Goal: Task Accomplishment & Management: Use online tool/utility

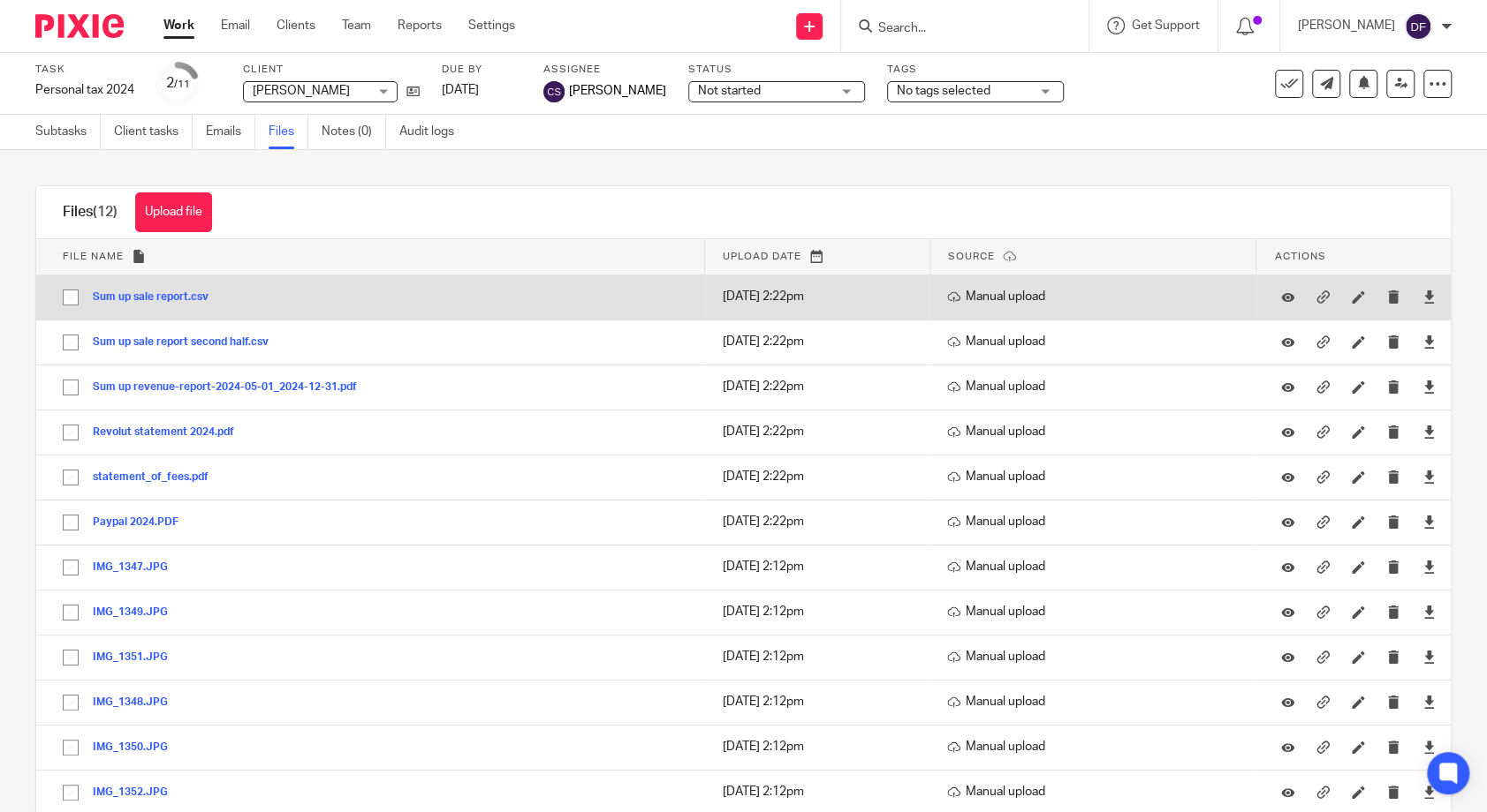
click at [70, 290] on input "checkbox" at bounding box center [70, 297] width 33 height 33
checkbox input "true"
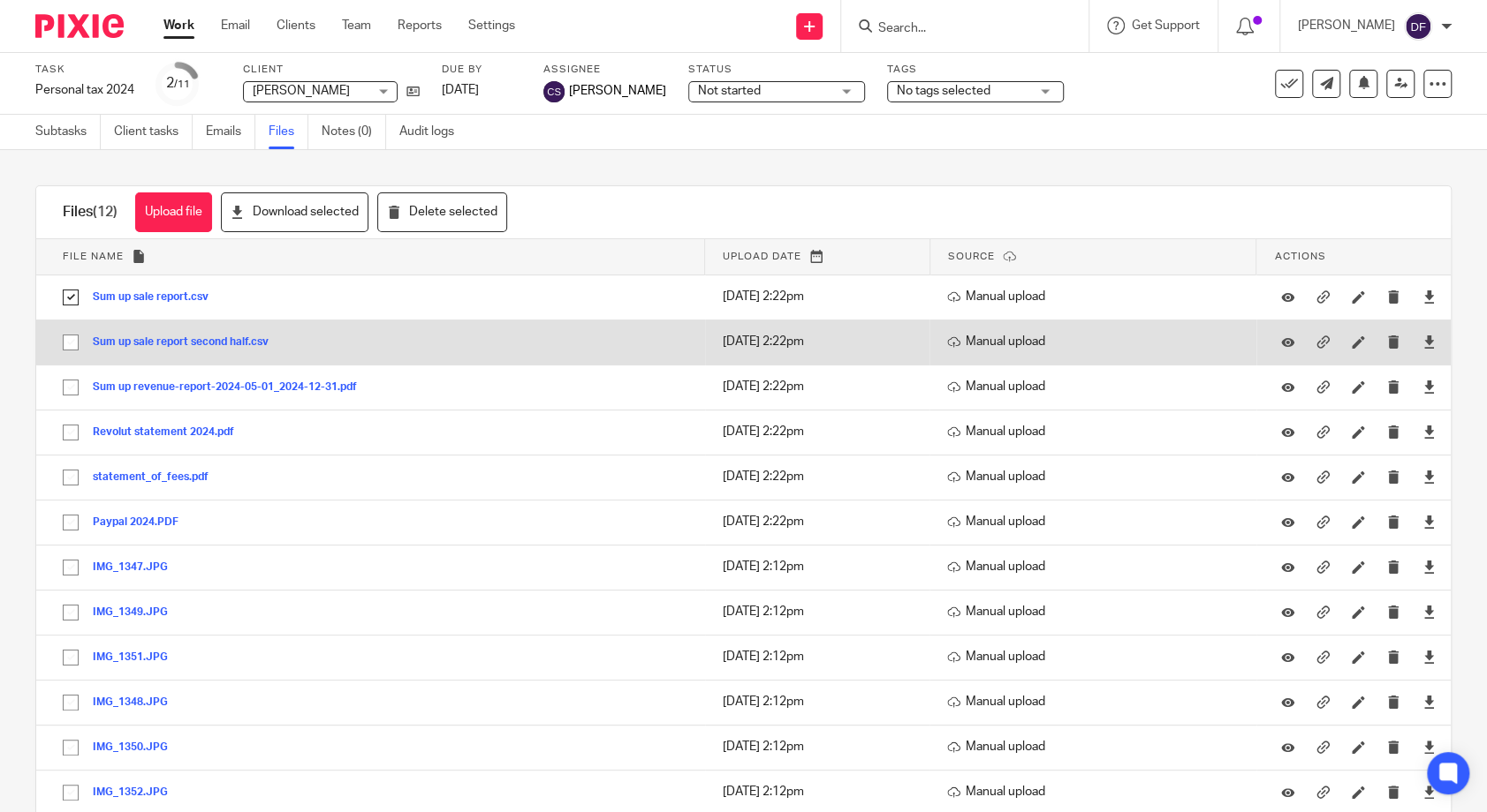
click at [71, 340] on input "checkbox" at bounding box center [70, 342] width 33 height 33
checkbox input "true"
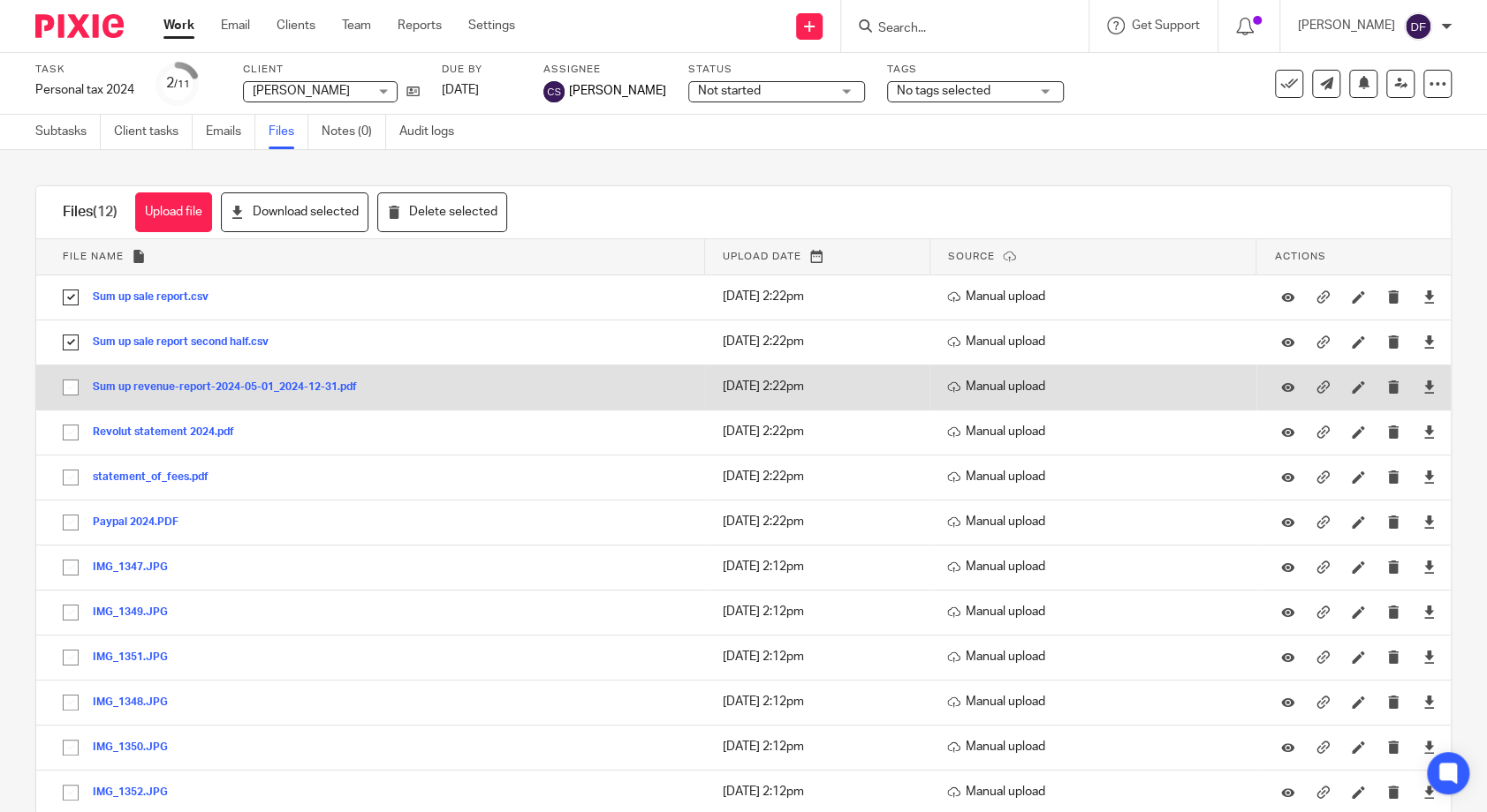
click at [72, 391] on input "checkbox" at bounding box center [70, 387] width 33 height 33
checkbox input "true"
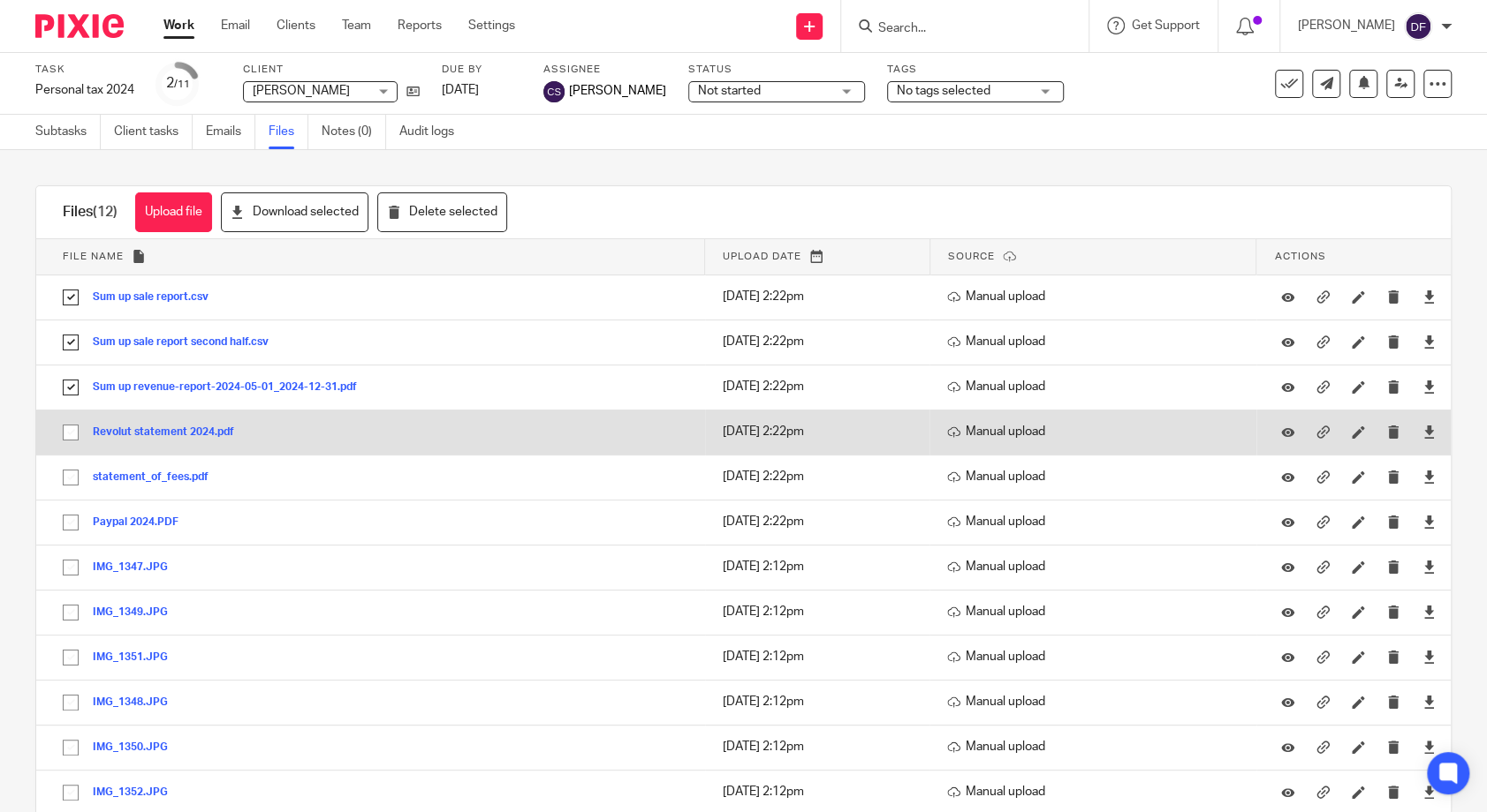
click at [68, 425] on input "checkbox" at bounding box center [70, 432] width 33 height 33
checkbox input "true"
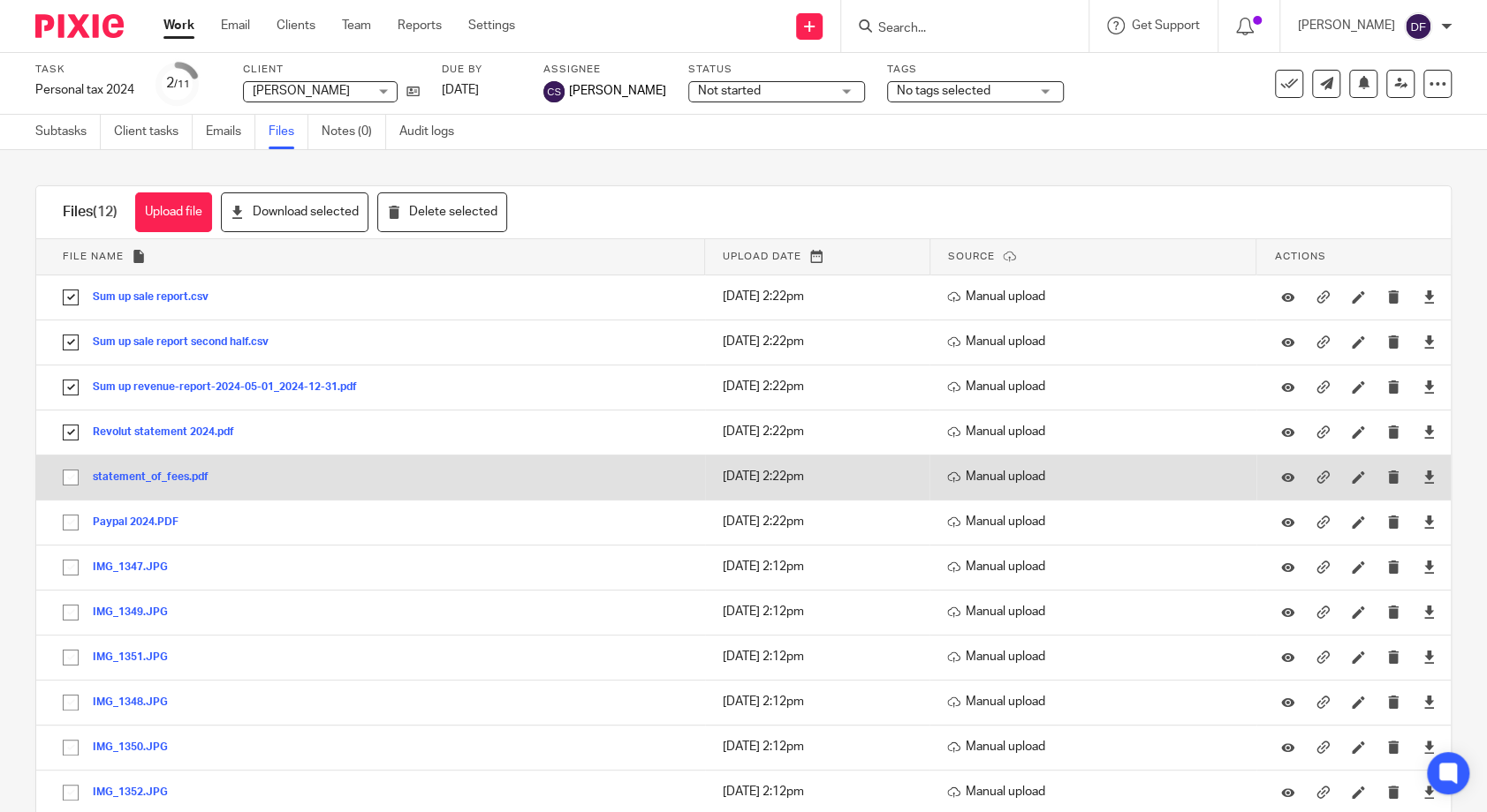
click at [68, 482] on input "checkbox" at bounding box center [70, 477] width 33 height 33
checkbox input "true"
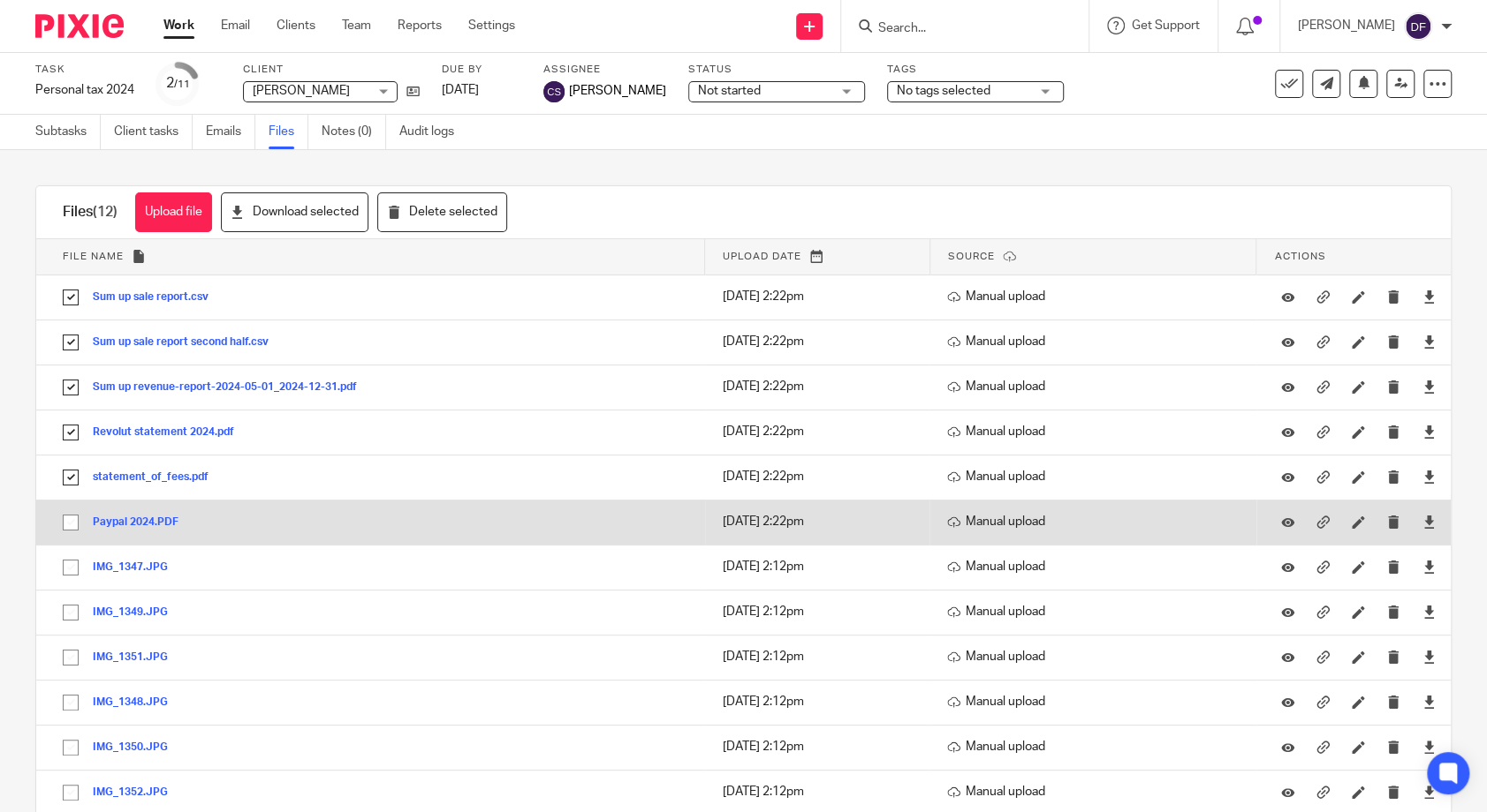
click at [70, 529] on input "checkbox" at bounding box center [70, 522] width 33 height 33
checkbox input "true"
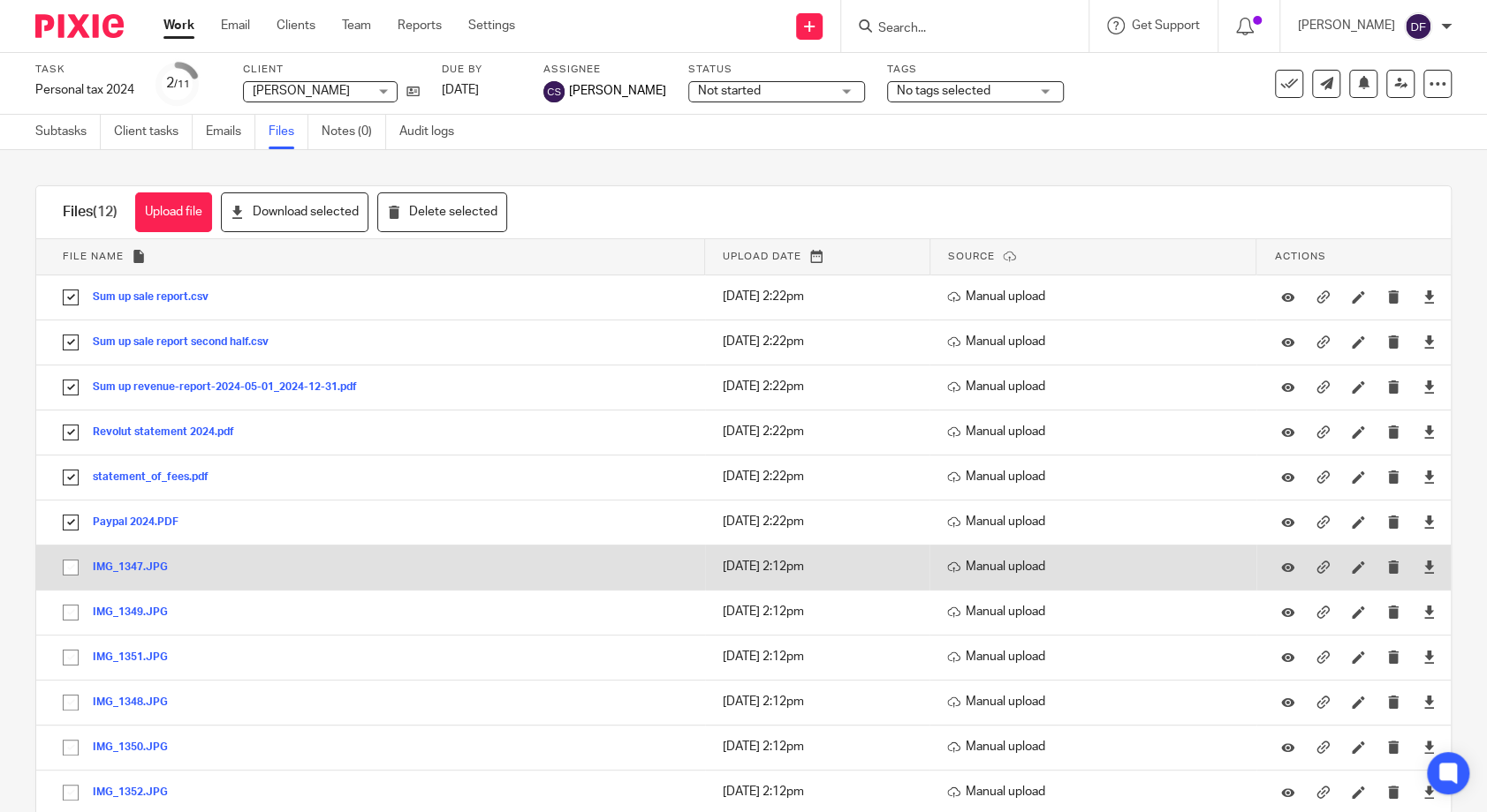
click at [69, 573] on input "checkbox" at bounding box center [70, 567] width 33 height 33
checkbox input "true"
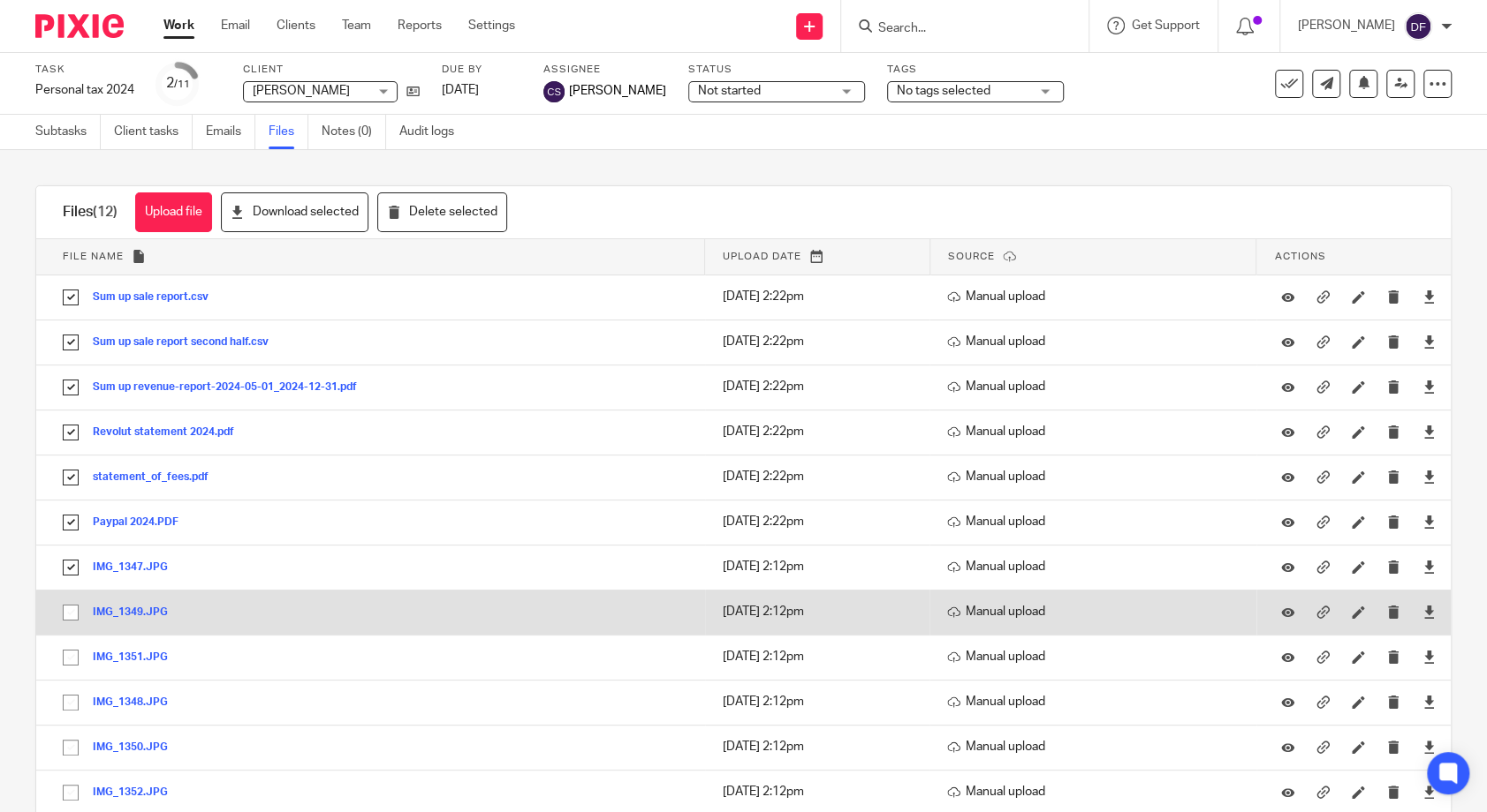
click at [73, 612] on input "checkbox" at bounding box center [70, 612] width 33 height 33
checkbox input "true"
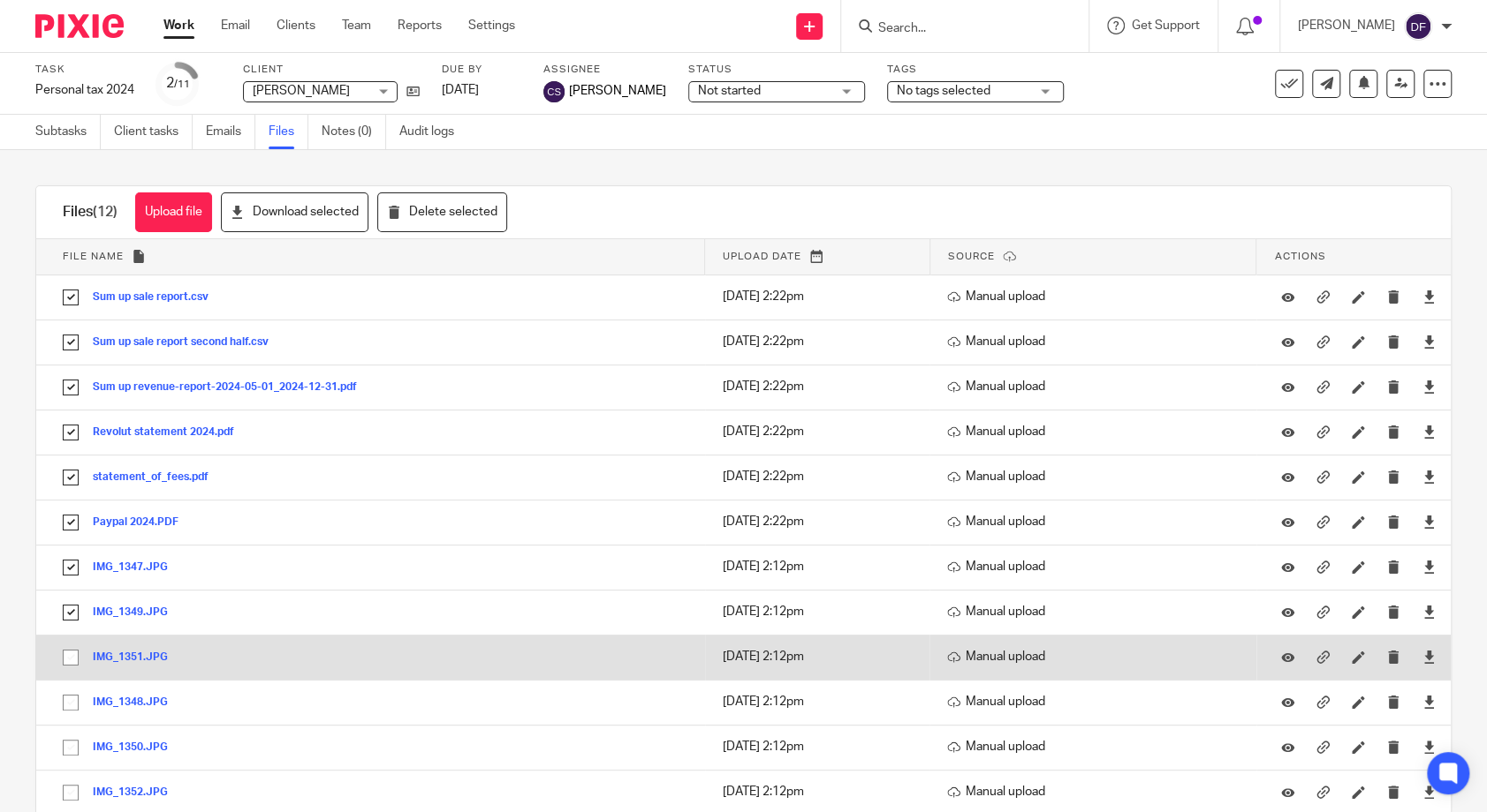
click at [69, 664] on input "checkbox" at bounding box center [70, 657] width 33 height 33
checkbox input "true"
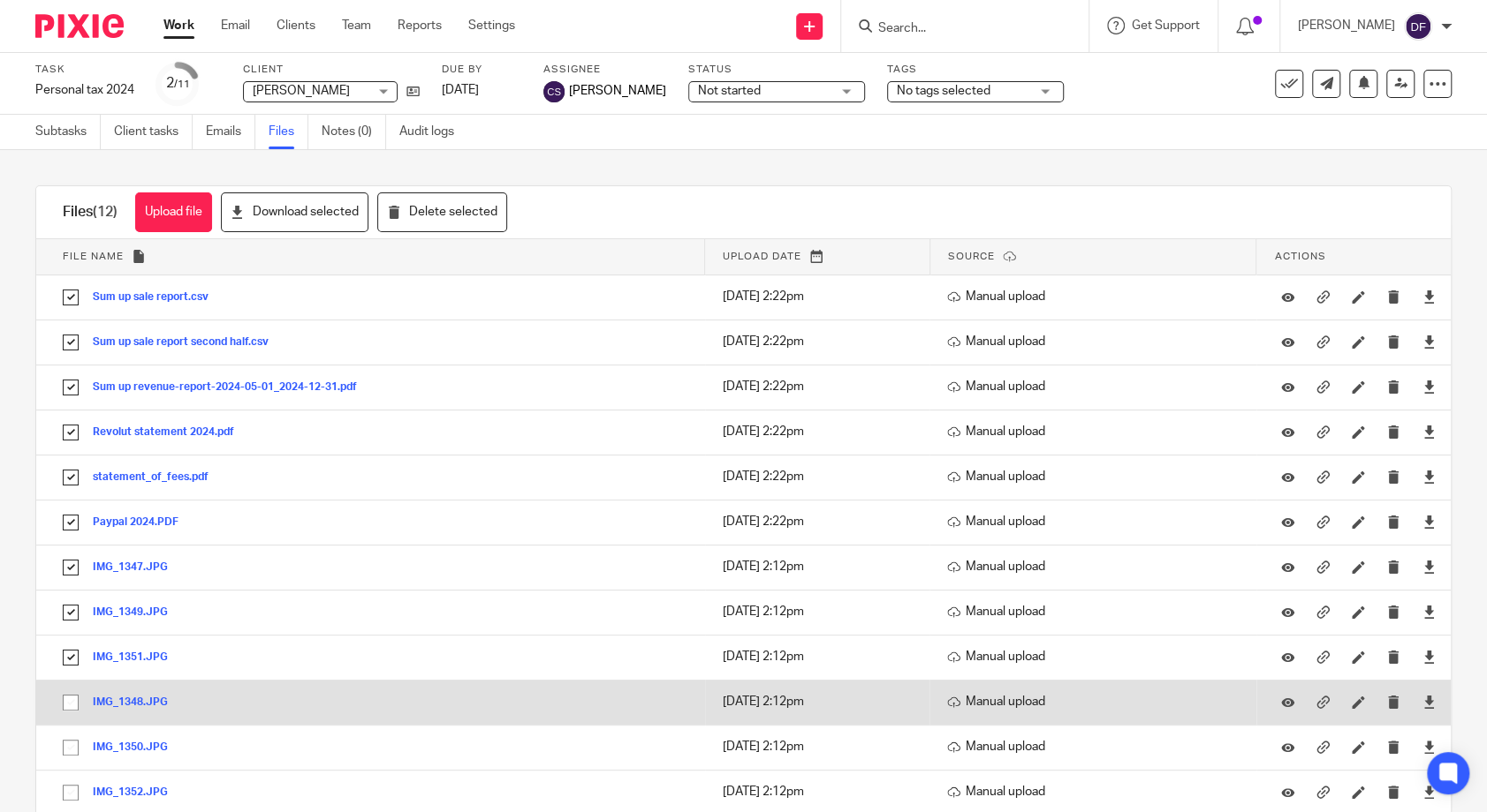
click at [65, 706] on input "checkbox" at bounding box center [70, 702] width 33 height 33
checkbox input "true"
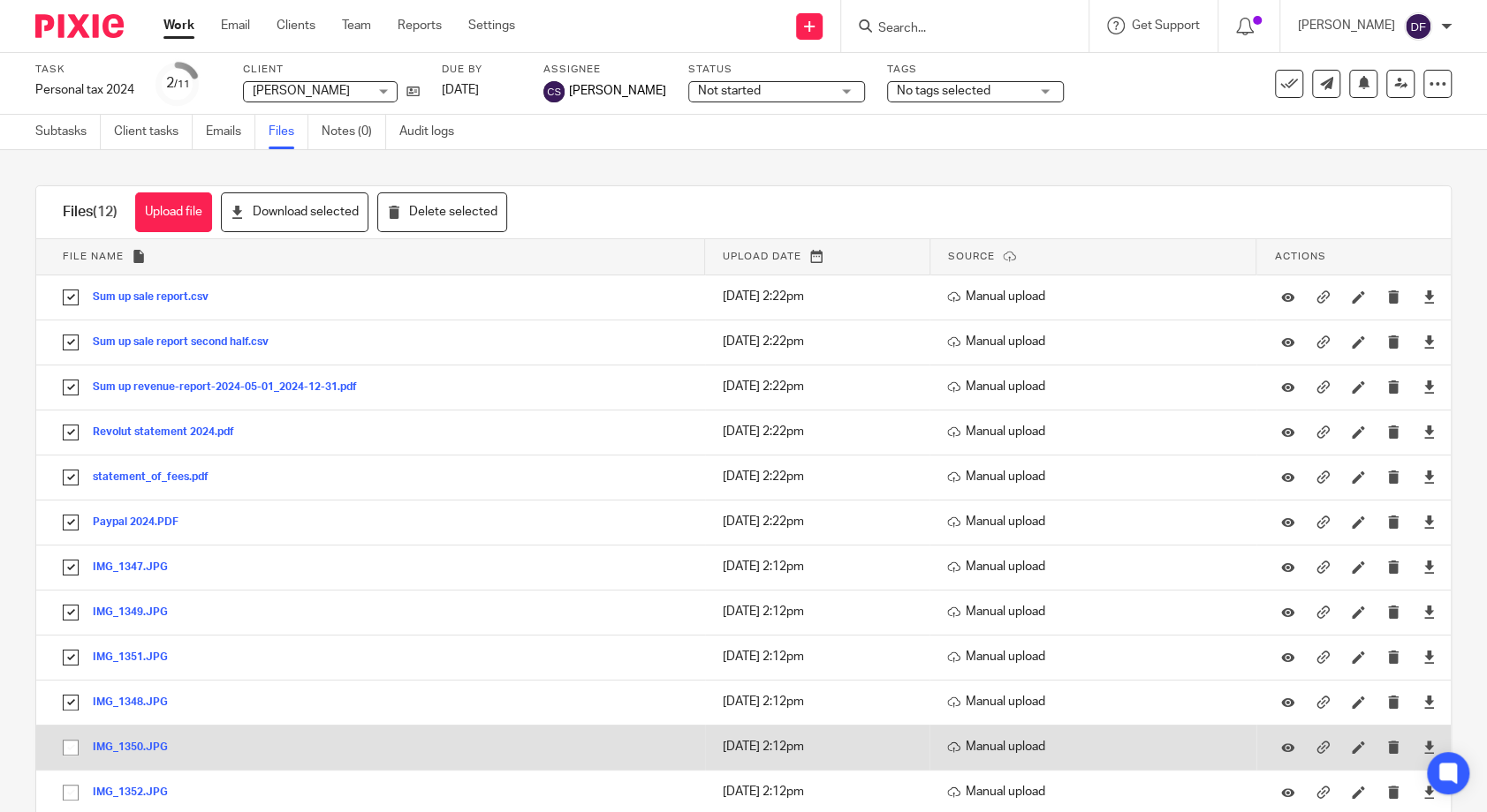
click at [67, 752] on input "checkbox" at bounding box center [70, 747] width 33 height 33
checkbox input "true"
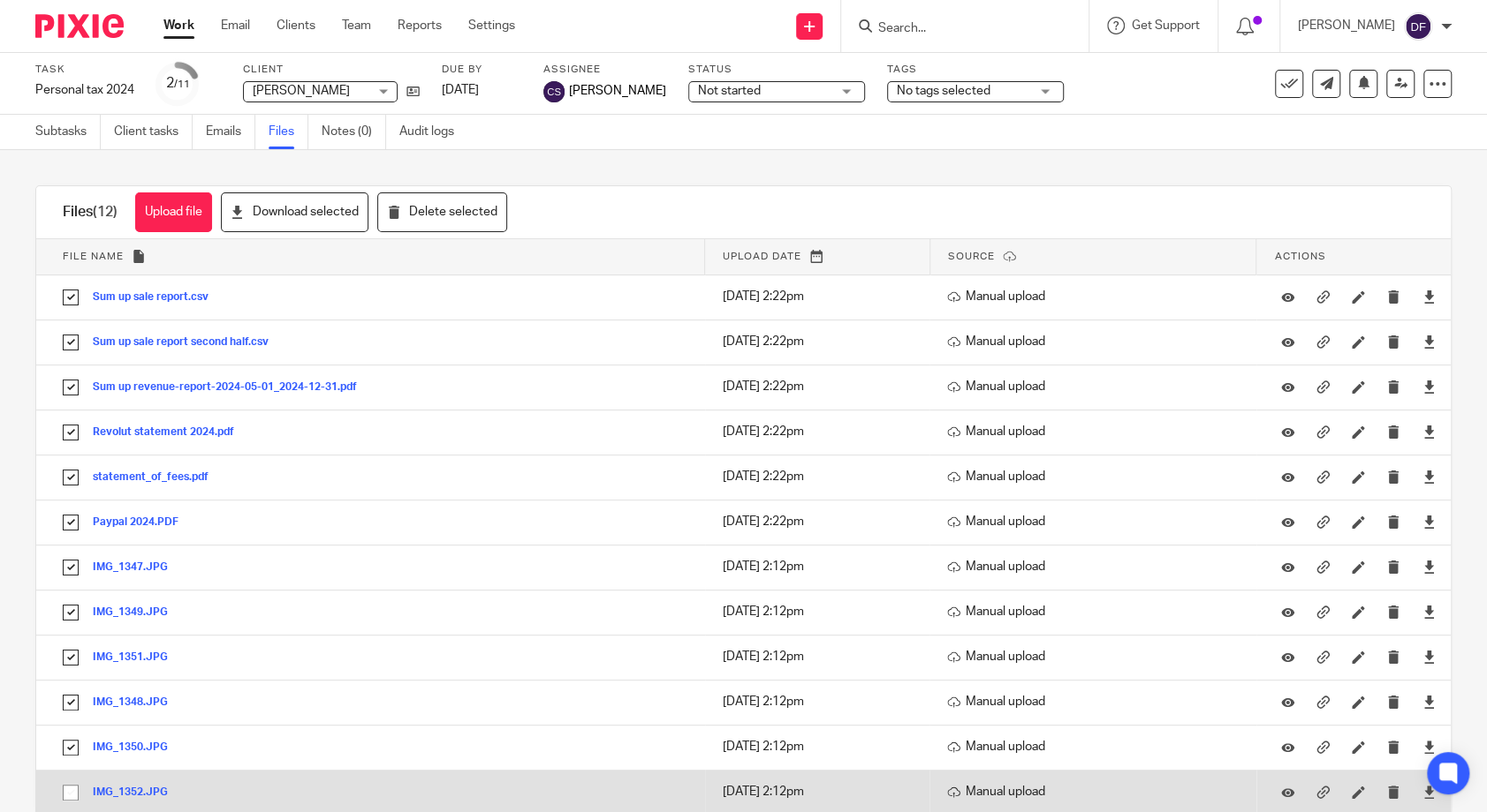
click at [73, 795] on input "checkbox" at bounding box center [70, 792] width 33 height 33
checkbox input "true"
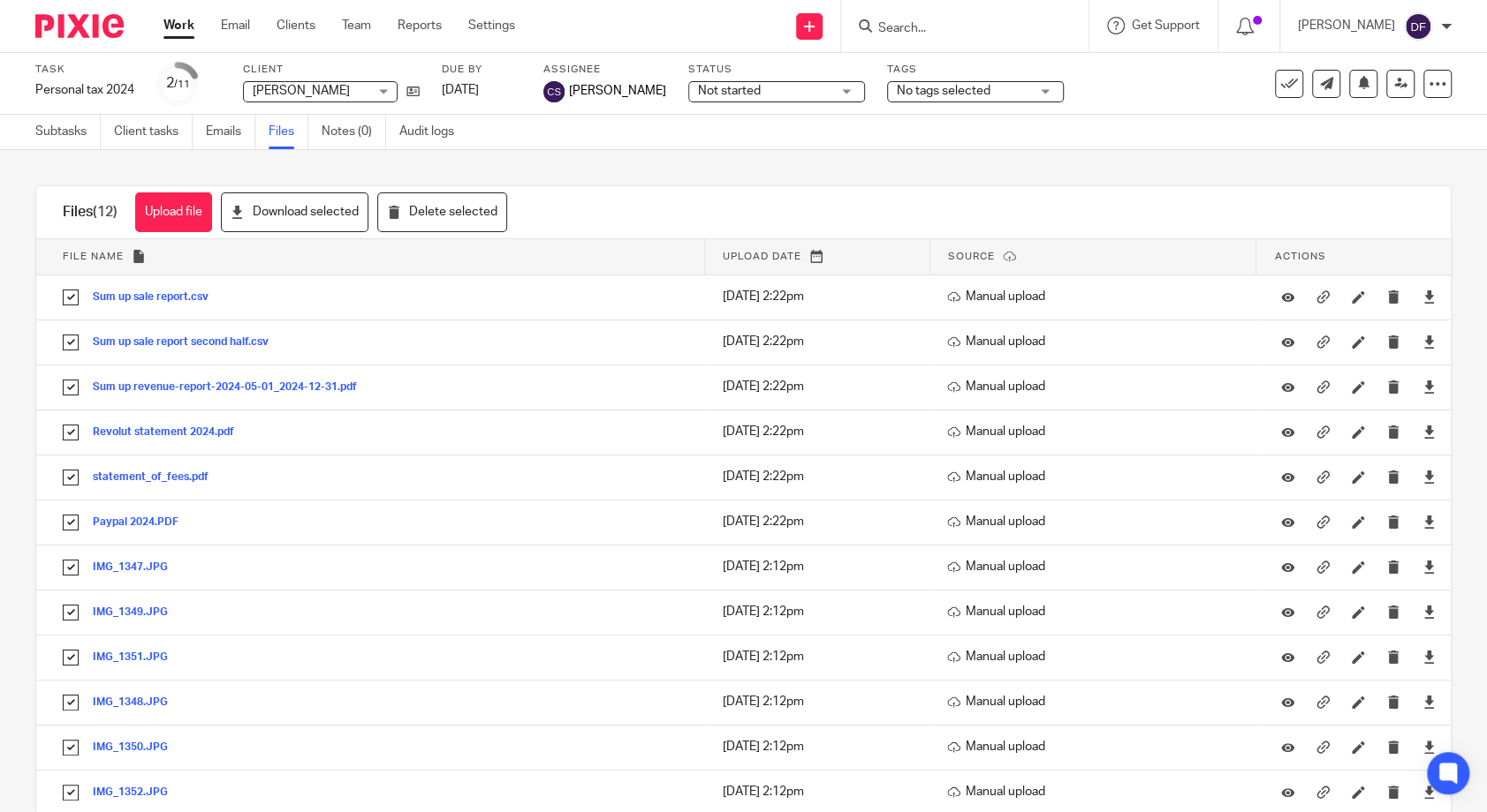
scroll to position [36, 0]
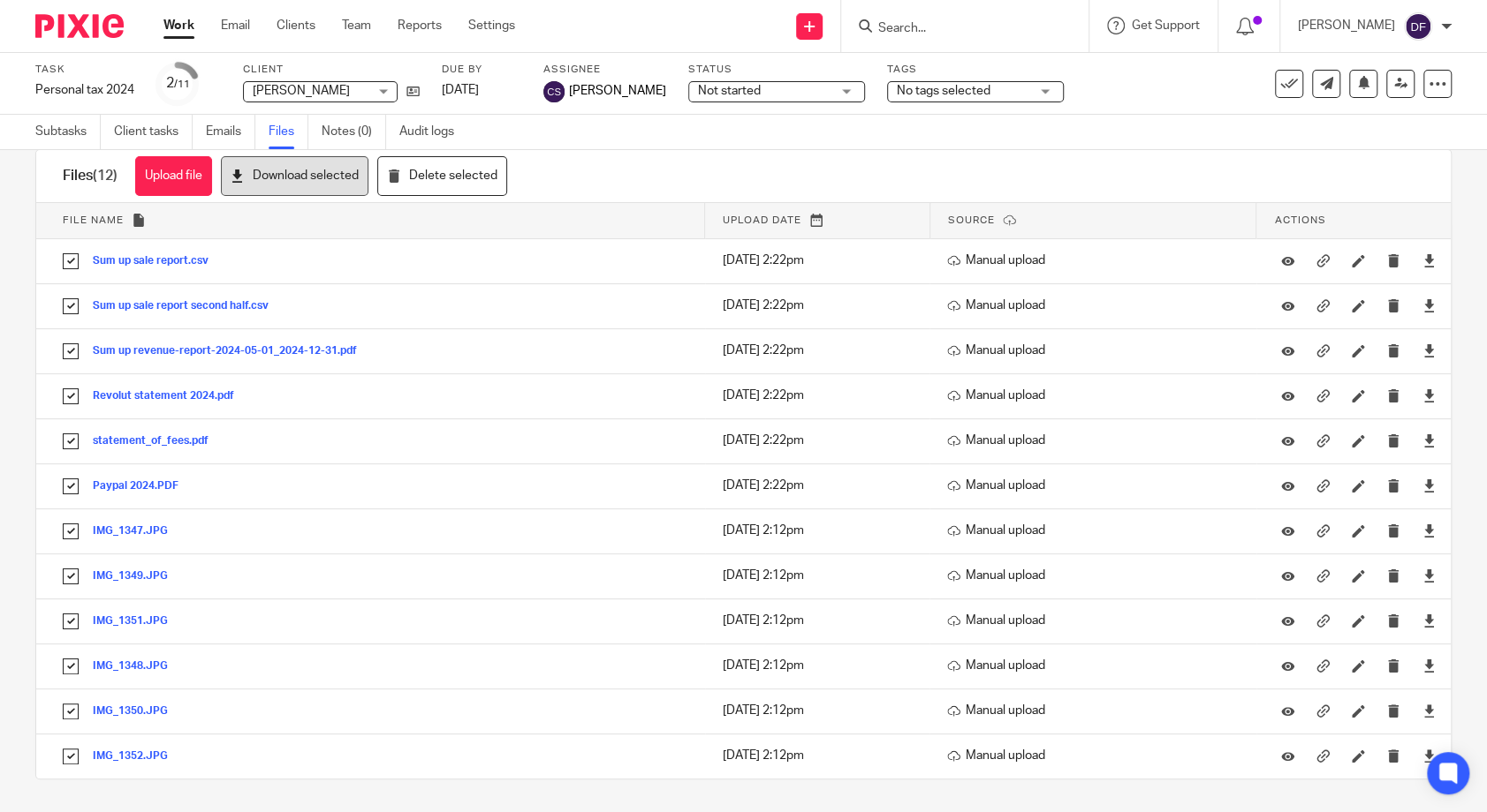
click at [323, 173] on button "Download selected" at bounding box center [294, 176] width 147 height 40
